Goal: Task Accomplishment & Management: Complete application form

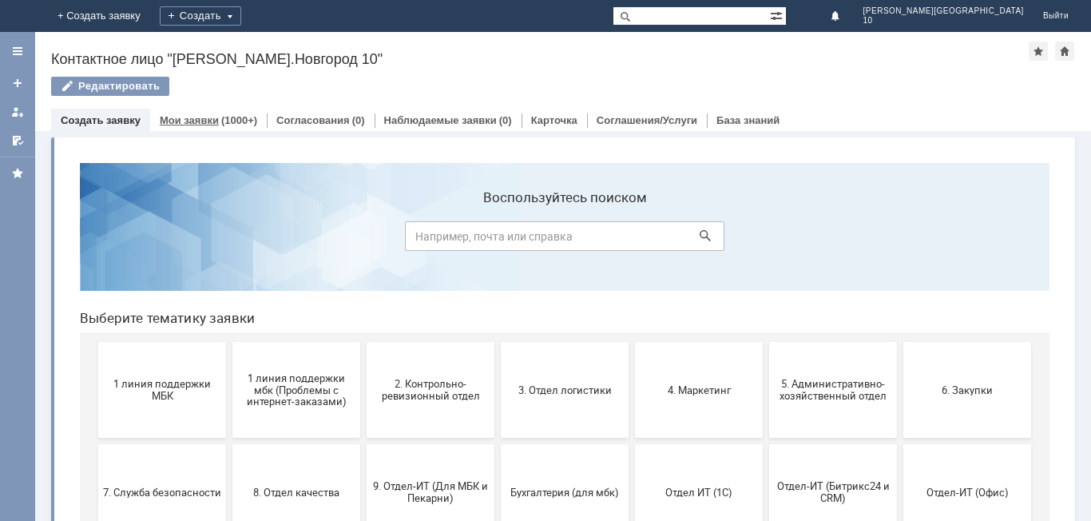
click at [190, 116] on link "Мои заявки" at bounding box center [189, 120] width 59 height 12
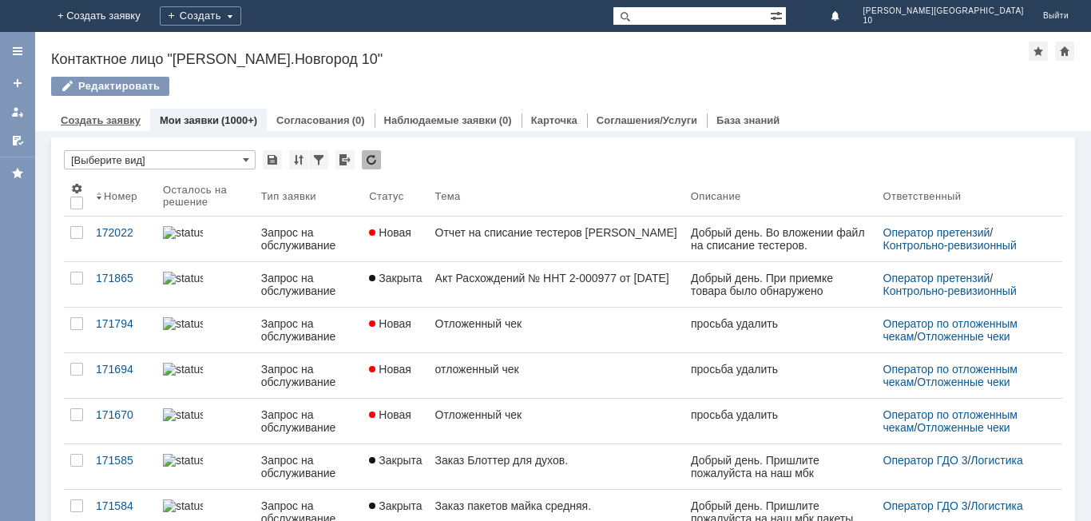
click at [97, 122] on link "Создать заявку" at bounding box center [101, 120] width 80 height 12
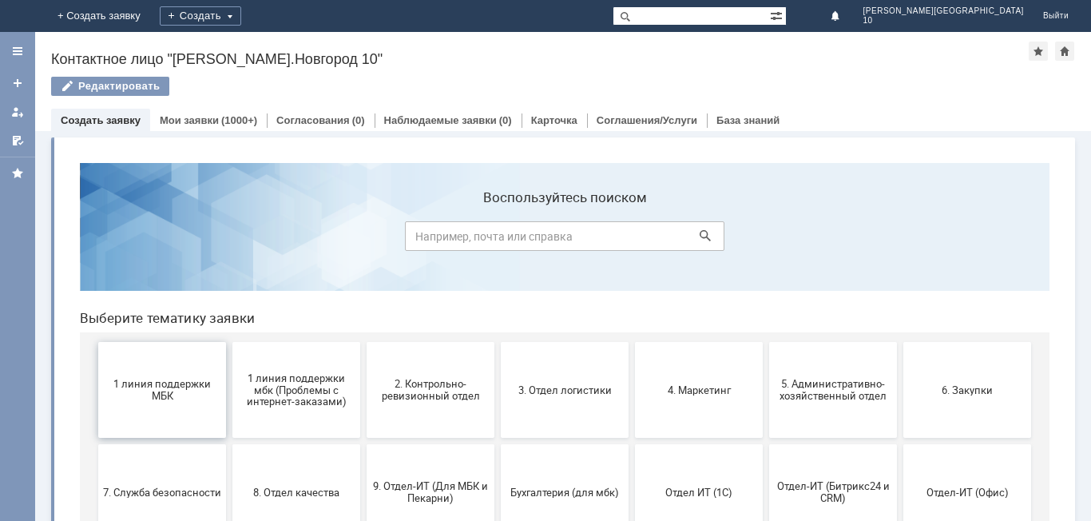
click at [170, 389] on span "1 линия поддержки МБК" at bounding box center [162, 390] width 118 height 24
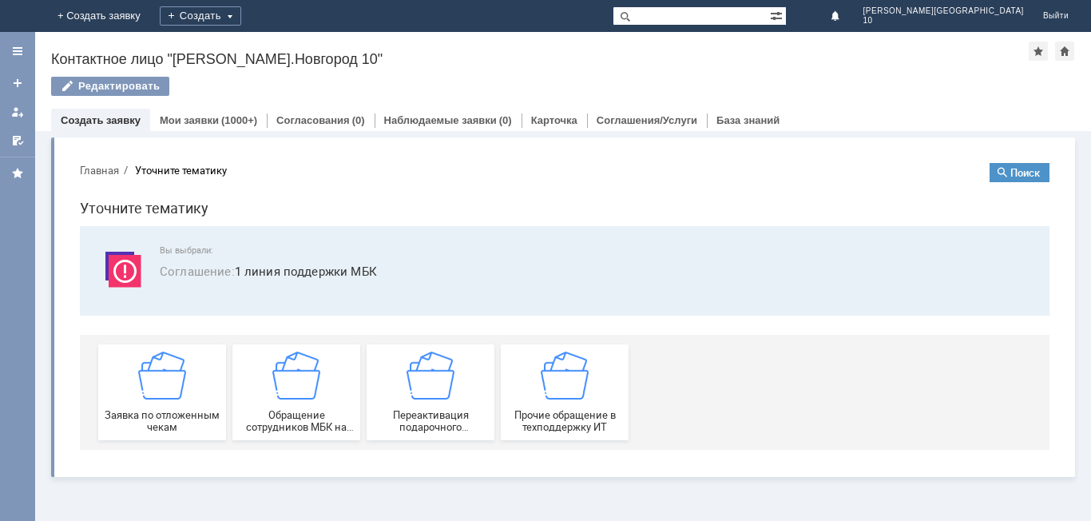
click at [170, 389] on img at bounding box center [162, 375] width 48 height 48
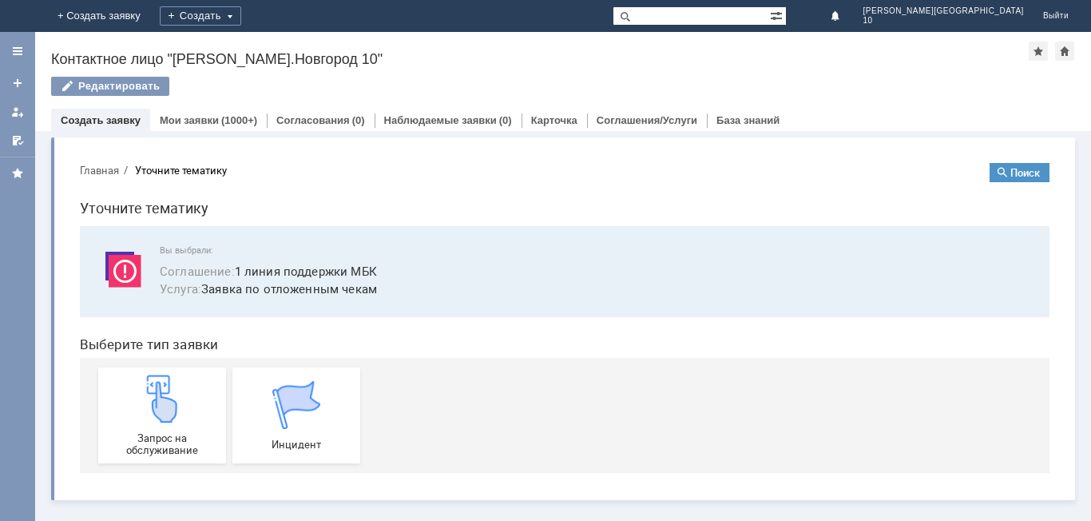
click at [170, 389] on img at bounding box center [162, 399] width 48 height 48
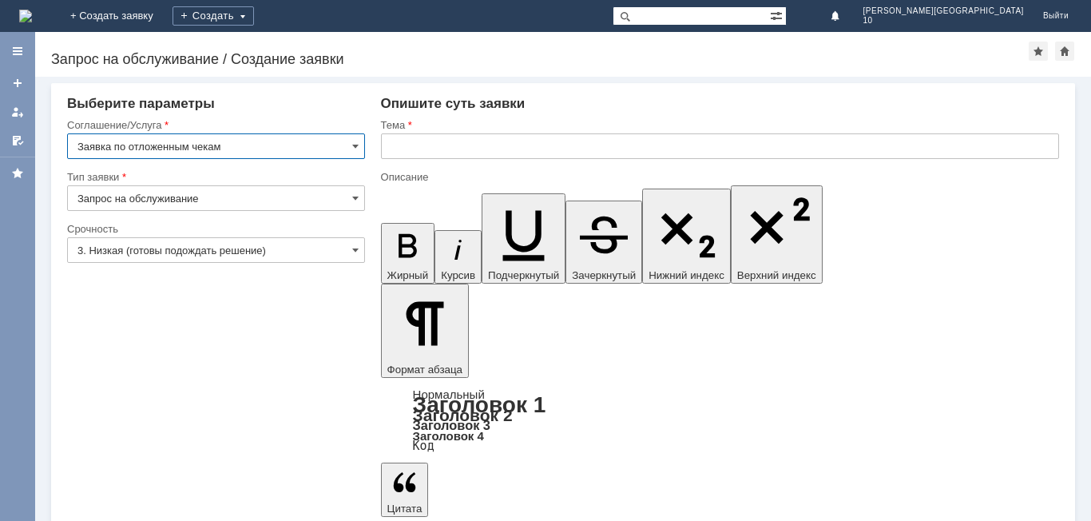
click at [424, 147] on input "text" at bounding box center [720, 146] width 678 height 26
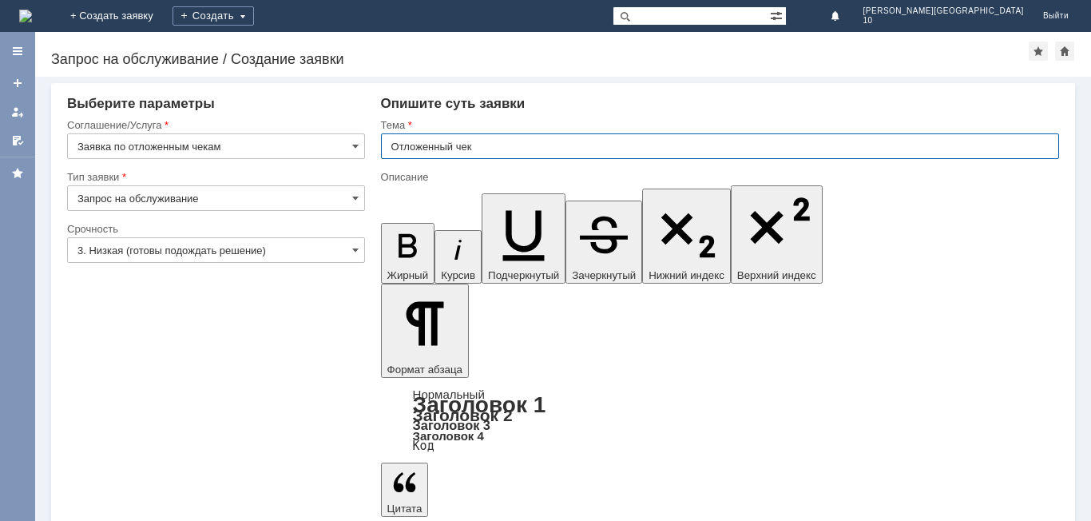
type input "Отложенный чек"
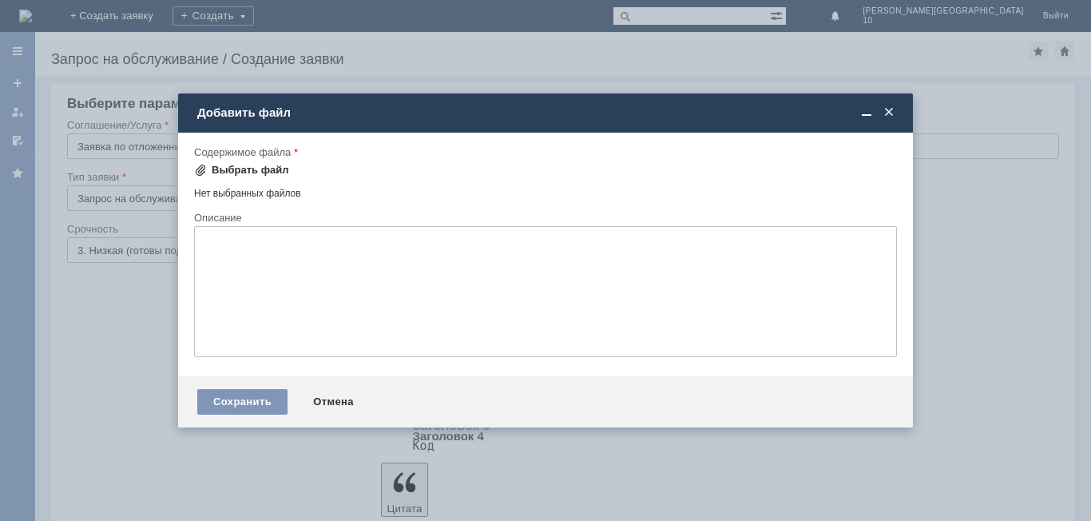
click at [248, 166] on div "Выбрать файл" at bounding box center [250, 170] width 77 height 13
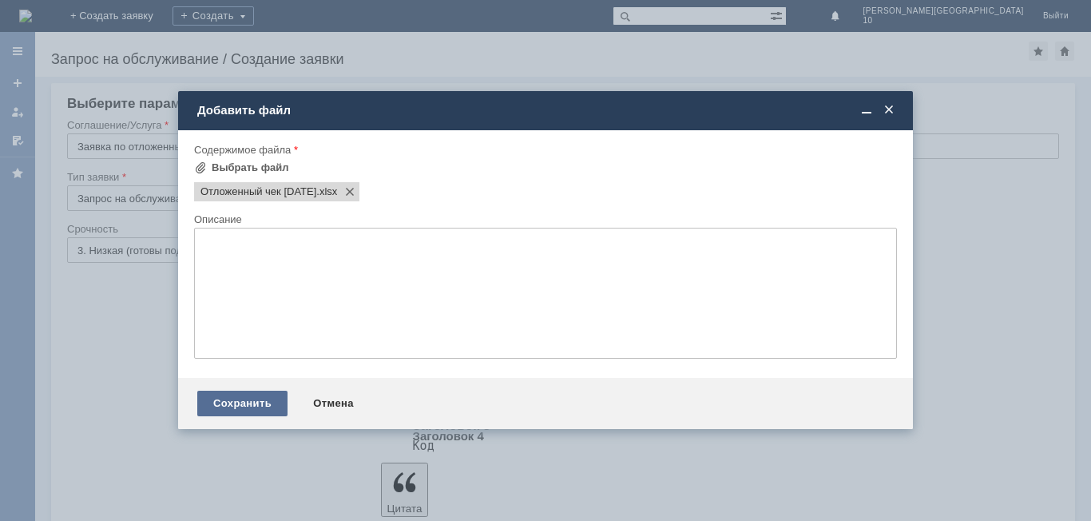
click at [247, 407] on div "Сохранить" at bounding box center [242, 404] width 90 height 26
